Goal: Book appointment/travel/reservation

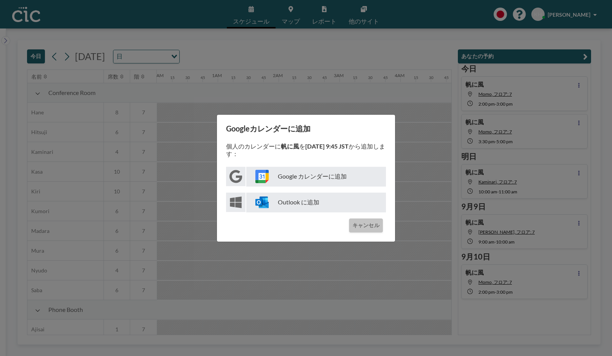
click at [356, 219] on button "キャンセル" at bounding box center [366, 226] width 34 height 14
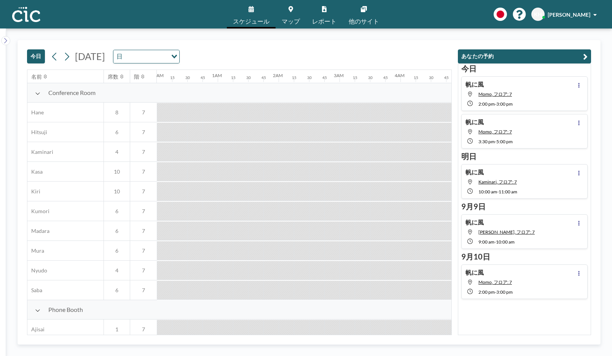
click at [38, 58] on button "今日" at bounding box center [36, 56] width 18 height 14
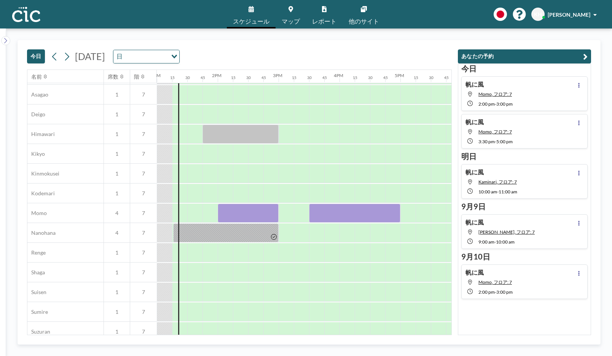
scroll to position [269, 791]
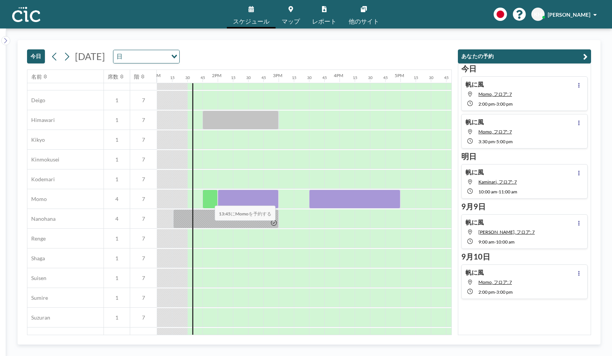
click at [208, 201] on div at bounding box center [209, 199] width 15 height 19
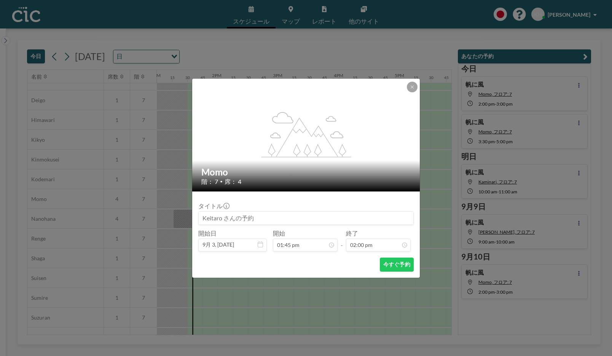
scroll to position [758, 0]
click at [254, 217] on input at bounding box center [306, 218] width 215 height 13
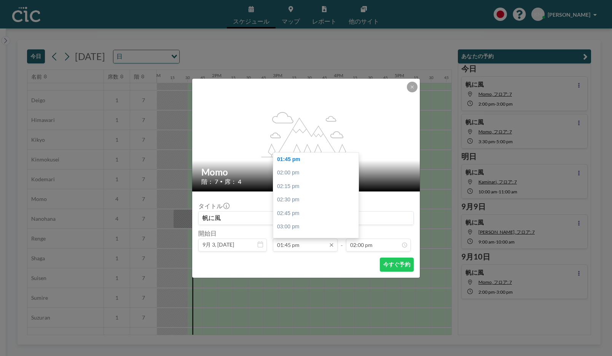
type input "帆に風"
click at [287, 246] on input "01:45 pm" at bounding box center [305, 245] width 65 height 13
click at [288, 246] on input "01:45 pm" at bounding box center [305, 245] width 65 height 13
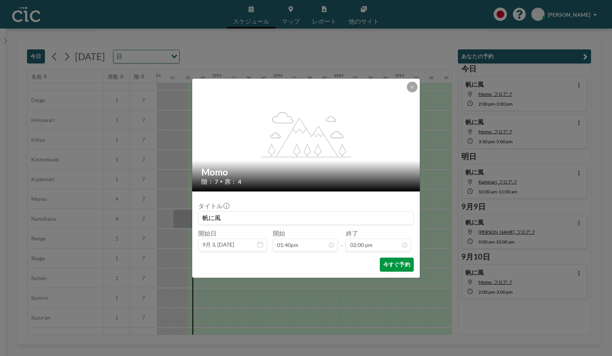
type input "01:45 pm"
click at [399, 265] on button "今すぐ予約" at bounding box center [397, 265] width 34 height 14
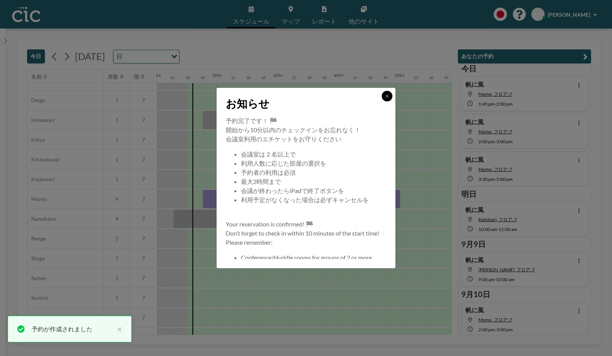
click at [385, 95] on icon at bounding box center [387, 96] width 5 height 5
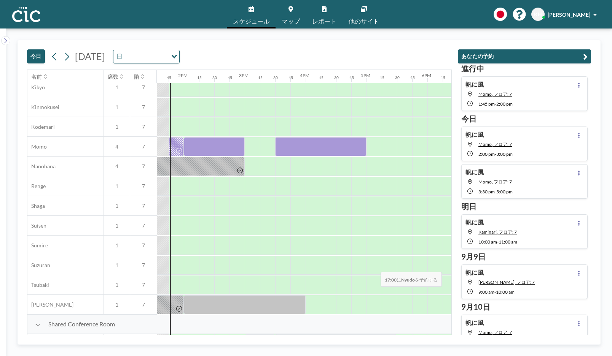
scroll to position [460, 825]
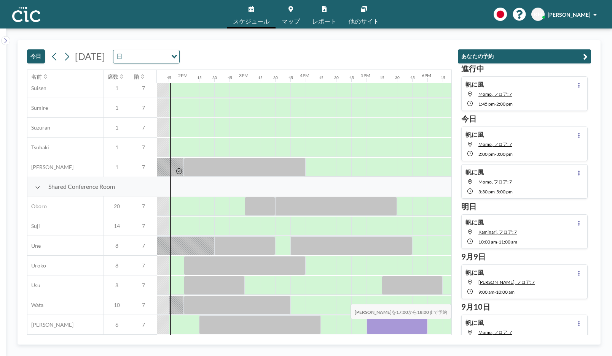
drag, startPoint x: 381, startPoint y: 325, endPoint x: 415, endPoint y: 326, distance: 34.6
click at [415, 326] on div at bounding box center [396, 325] width 61 height 19
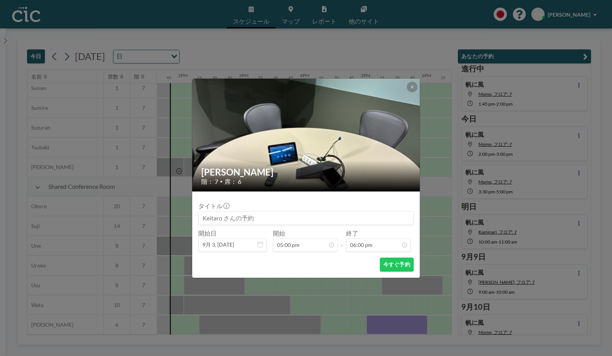
scroll to position [975, 0]
click at [295, 217] on input at bounding box center [306, 218] width 215 height 13
type input "h"
type input "帆に風"
click at [389, 262] on button "今すぐ予約" at bounding box center [397, 265] width 34 height 14
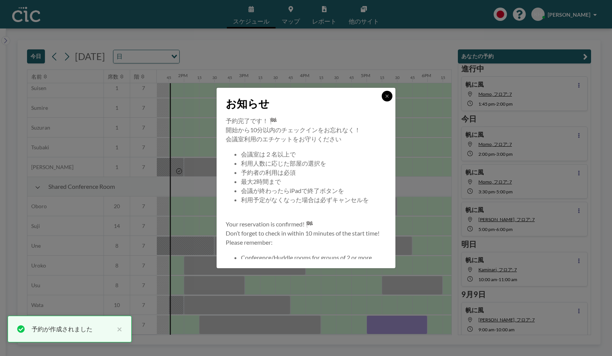
click at [385, 95] on icon at bounding box center [387, 96] width 5 height 5
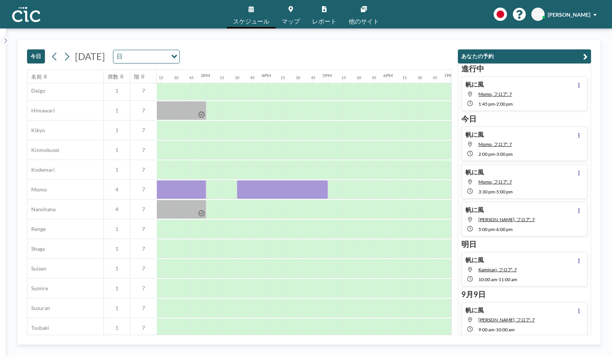
scroll to position [241, 863]
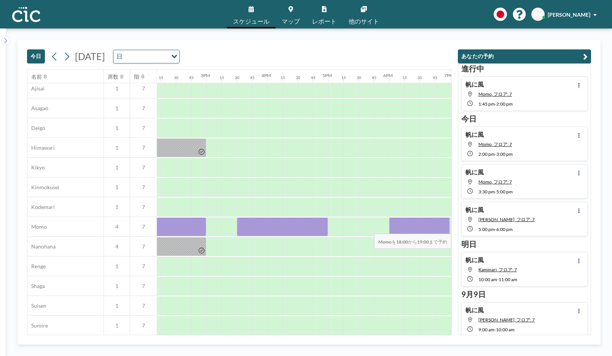
drag, startPoint x: 394, startPoint y: 229, endPoint x: 437, endPoint y: 229, distance: 42.6
click at [437, 229] on div at bounding box center [419, 227] width 61 height 19
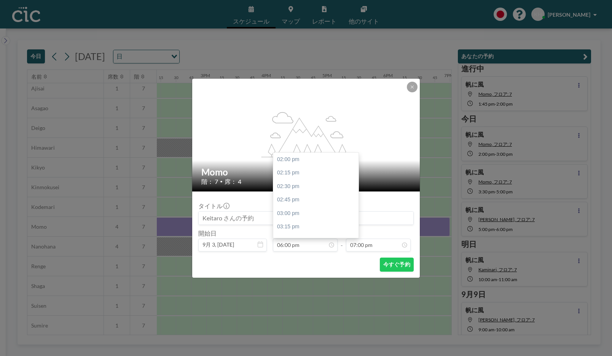
scroll to position [1029, 0]
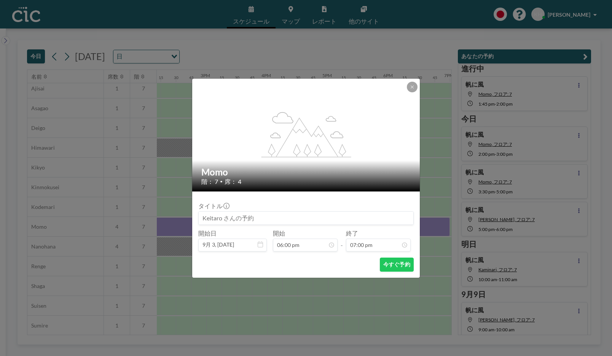
click at [302, 220] on input at bounding box center [306, 218] width 215 height 13
type input "帆に風"
click at [392, 260] on button "今すぐ予約" at bounding box center [397, 265] width 34 height 14
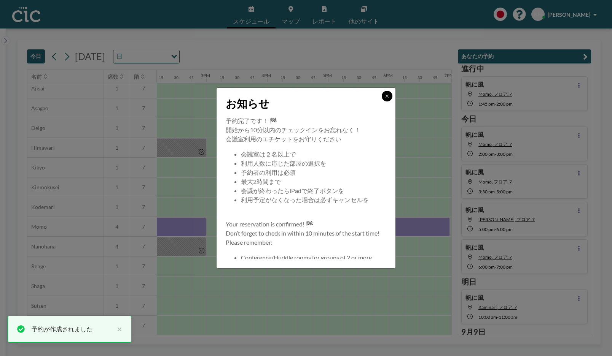
click at [388, 98] on icon at bounding box center [387, 96] width 5 height 5
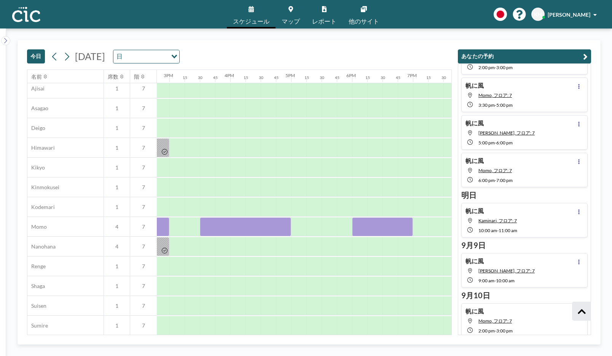
scroll to position [122, 0]
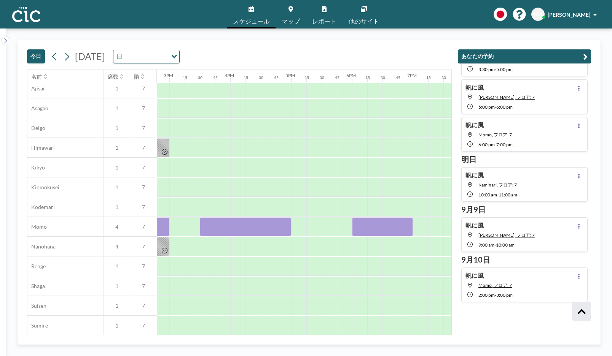
click at [538, 142] on div "帆に風 Momo, フロア: 7 6:00 PM - 7:00 PM" at bounding box center [524, 134] width 126 height 35
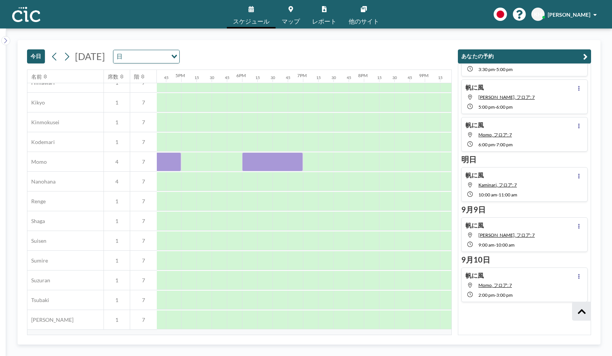
scroll to position [327, 1080]
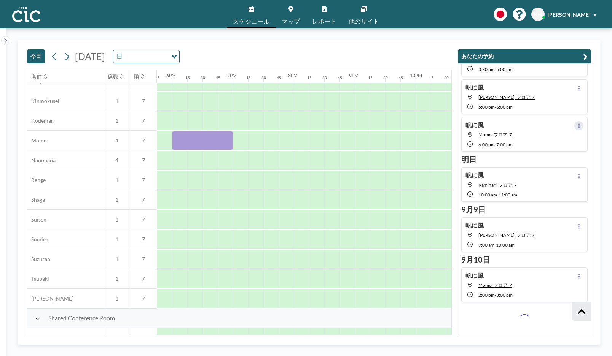
click at [579, 124] on icon at bounding box center [579, 126] width 2 height 5
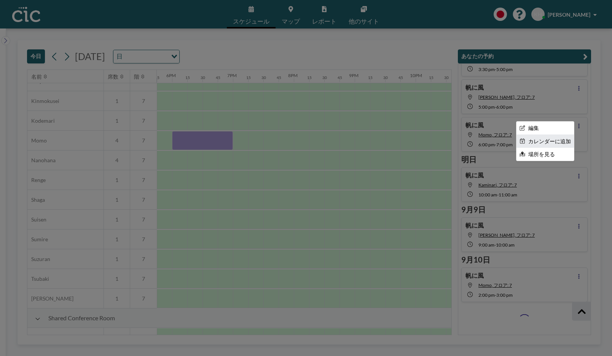
click at [538, 146] on li "カレンダーに追加" at bounding box center [544, 141] width 57 height 13
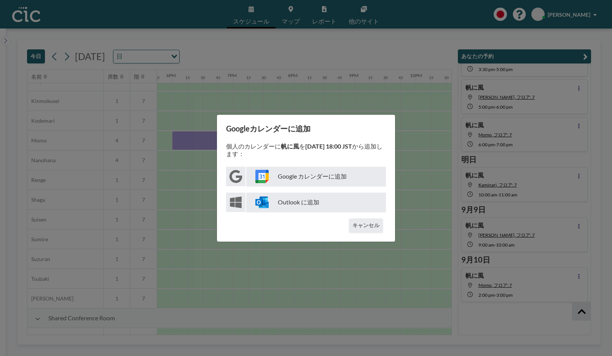
scroll to position [122, 0]
click at [326, 181] on p "Google カレンダーに追加" at bounding box center [316, 177] width 140 height 20
